Goal: Learn about a topic: Learn about a topic

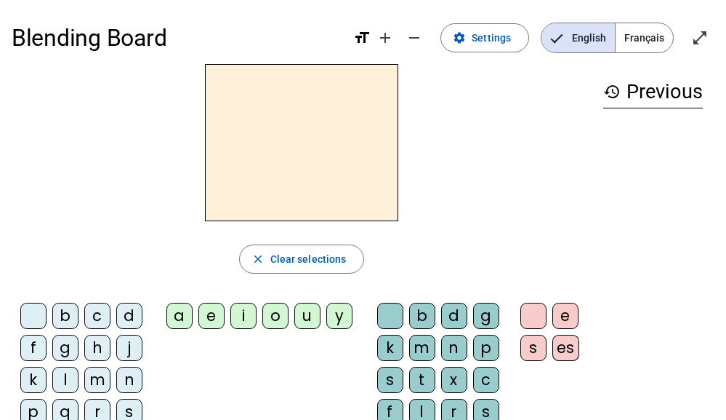
click at [683, 148] on div "history Previous" at bounding box center [653, 270] width 123 height 413
click at [210, 162] on h2 at bounding box center [301, 141] width 193 height 157
click at [705, 194] on div "history Previous" at bounding box center [653, 269] width 123 height 413
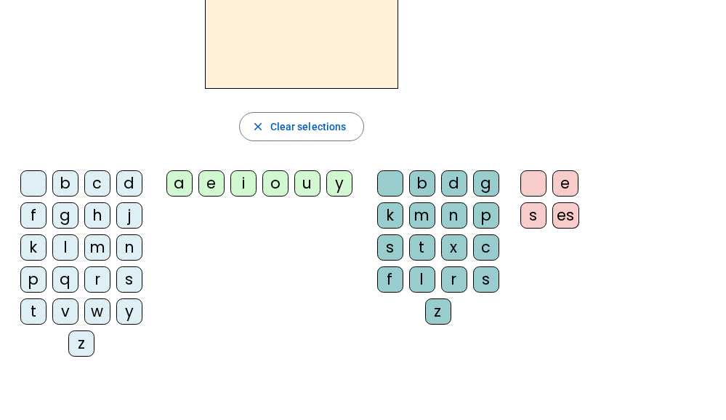
click at [201, 176] on div "e" at bounding box center [212, 183] width 26 height 26
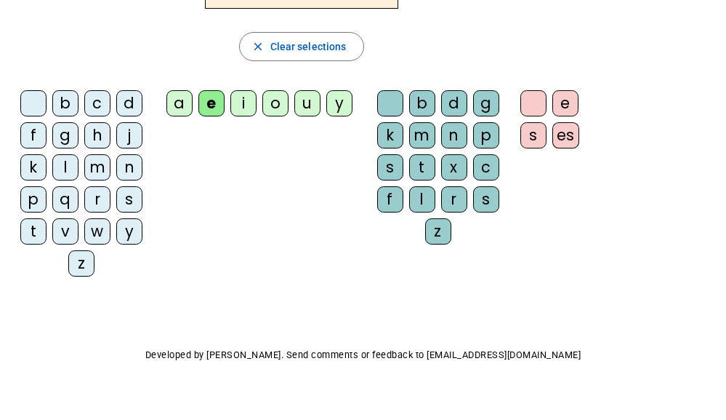
scroll to position [199, 0]
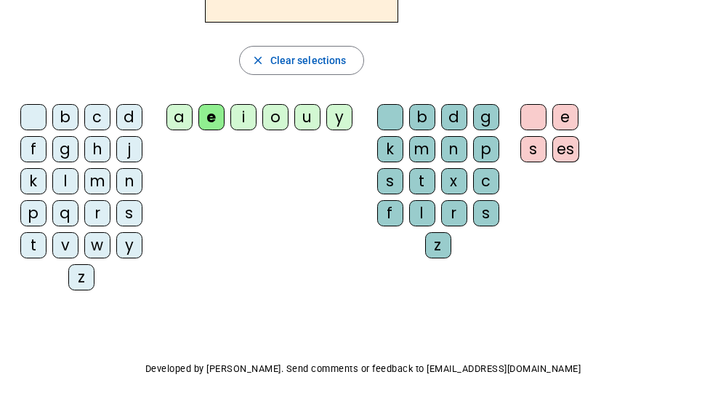
click at [687, 166] on div "history Previous" at bounding box center [653, 71] width 123 height 413
click at [702, 197] on div "history Previous" at bounding box center [653, 71] width 123 height 413
click at [686, 154] on div "history Previous" at bounding box center [653, 71] width 123 height 413
click at [698, 175] on div "history Previous" at bounding box center [653, 71] width 123 height 413
click at [704, 164] on div "history Previous" at bounding box center [653, 71] width 123 height 413
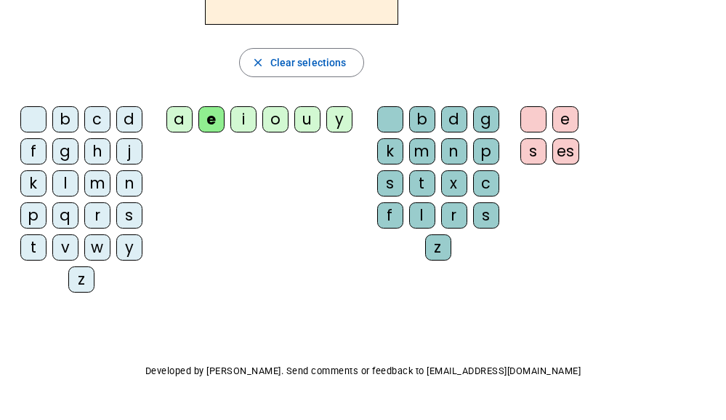
scroll to position [193, 0]
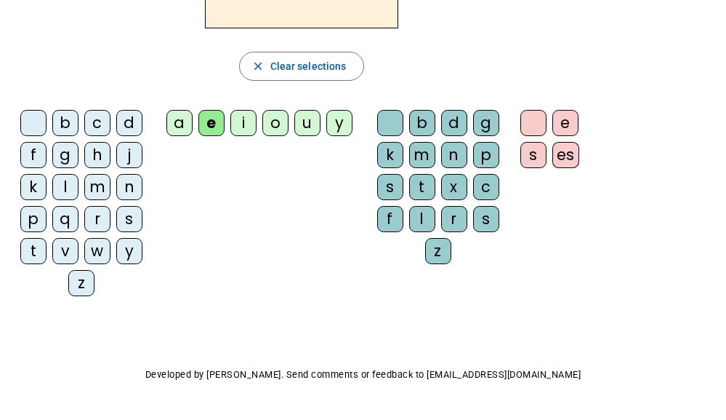
click at [705, 185] on div "history Previous" at bounding box center [653, 77] width 123 height 413
click at [707, 183] on div "history Previous" at bounding box center [653, 77] width 123 height 413
